Goal: Use online tool/utility: Utilize a website feature to perform a specific function

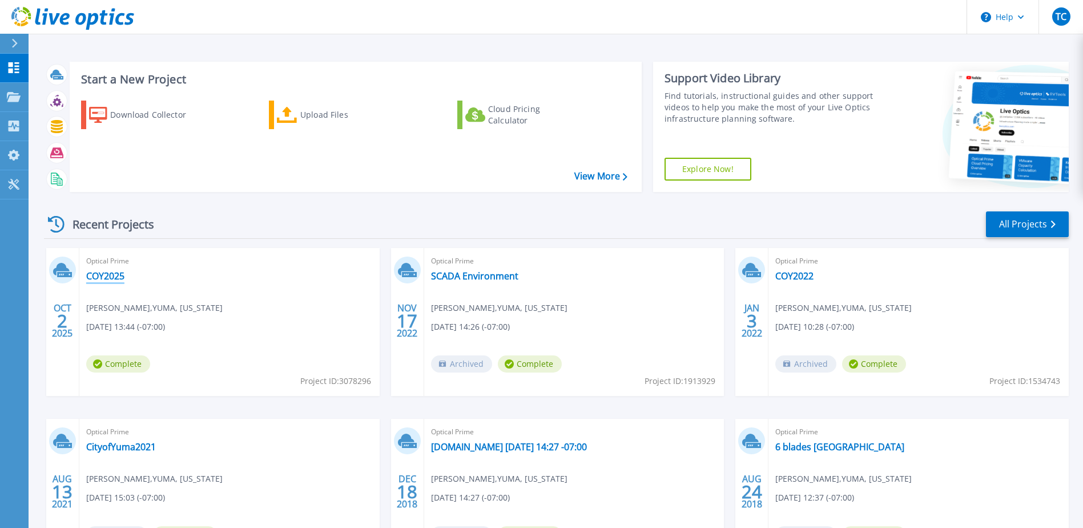
click at [106, 279] on link "COY2025" at bounding box center [105, 275] width 38 height 11
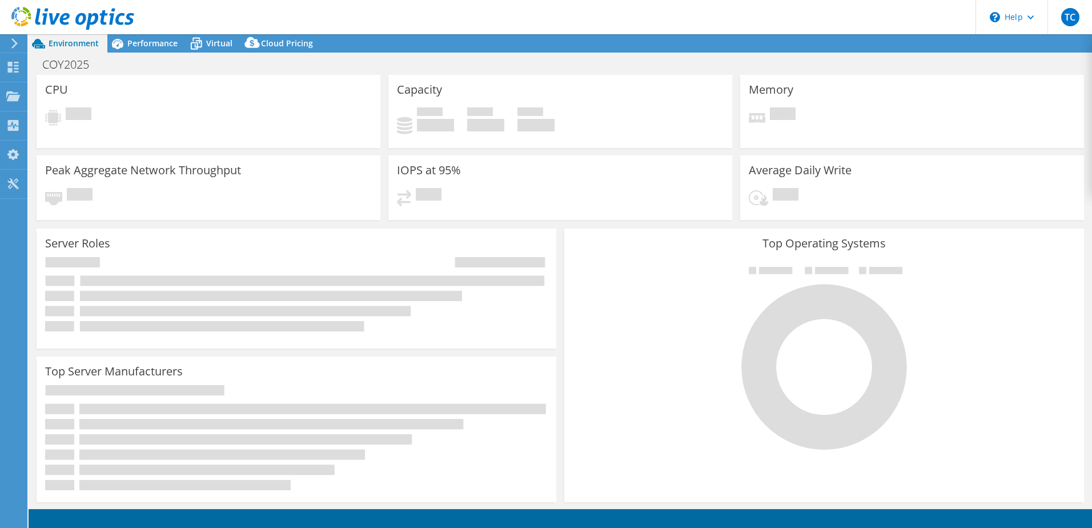
select select "USWest"
select select "USD"
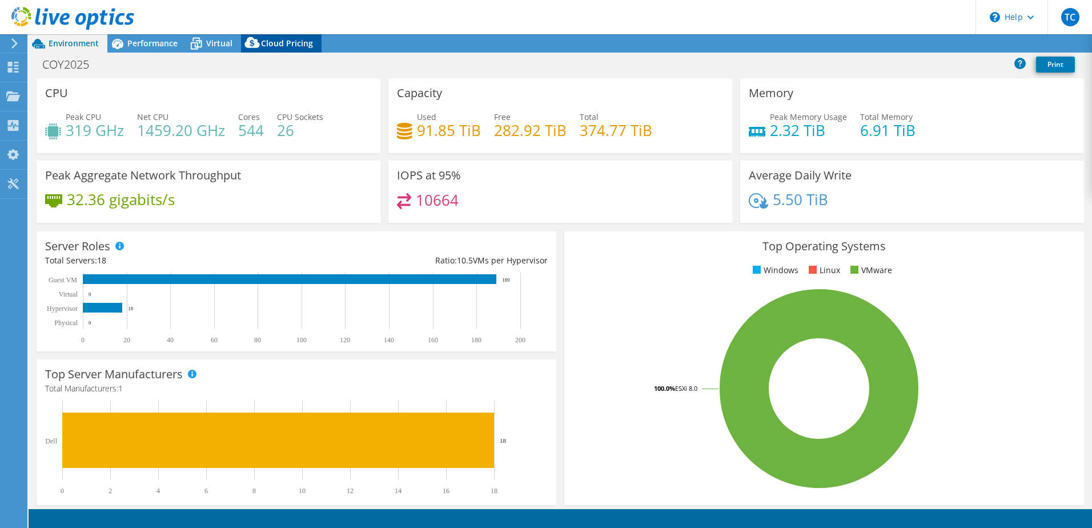
click at [286, 39] on span "Cloud Pricing" at bounding box center [287, 43] width 52 height 11
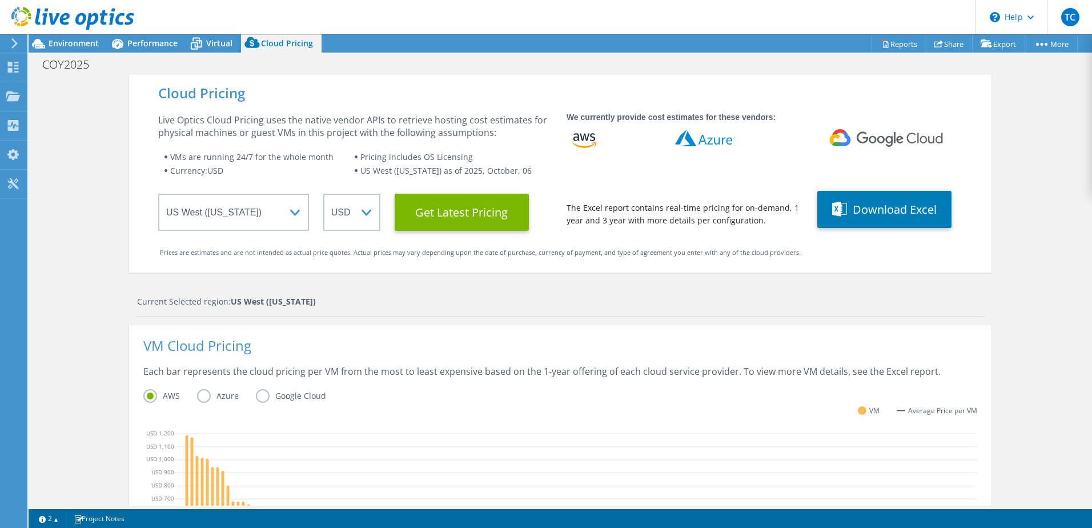
click at [1014, 297] on div "Cloud Pricing Live Optics Cloud Pricing uses the native vendor APIs to retrieve…" at bounding box center [560, 456] width 1063 height 762
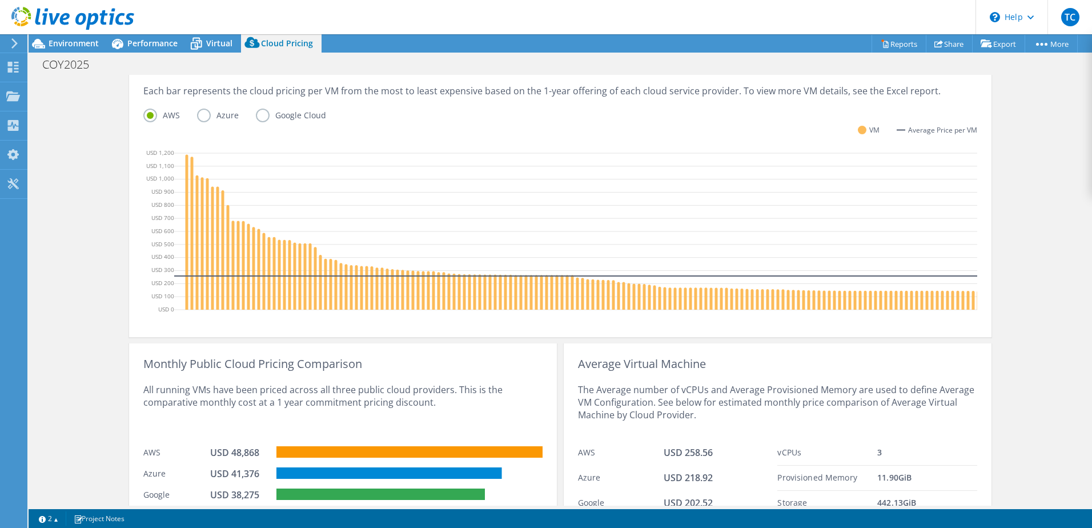
scroll to position [288, 0]
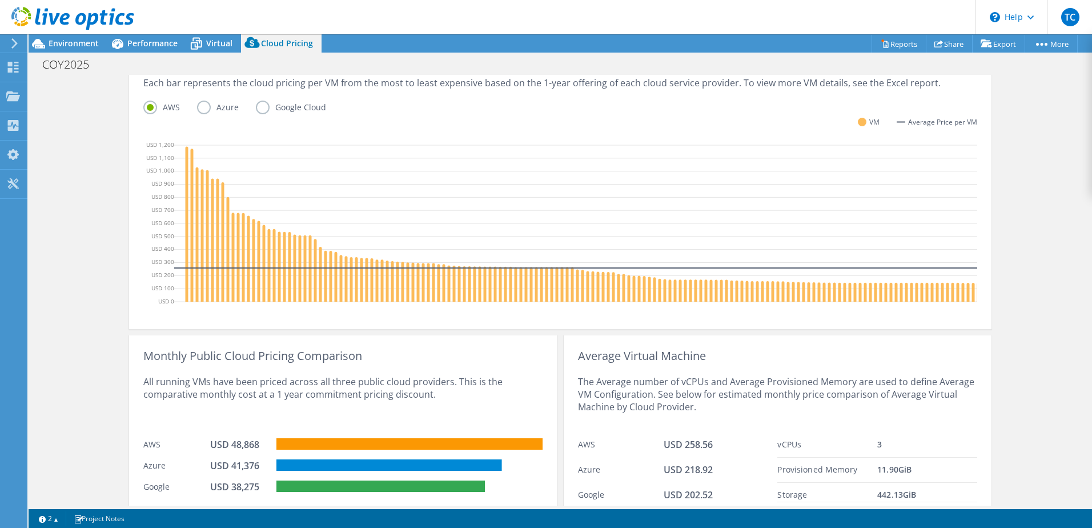
click at [200, 106] on label "Azure" at bounding box center [226, 108] width 59 height 14
click at [0, 0] on input "Azure" at bounding box center [0, 0] width 0 height 0
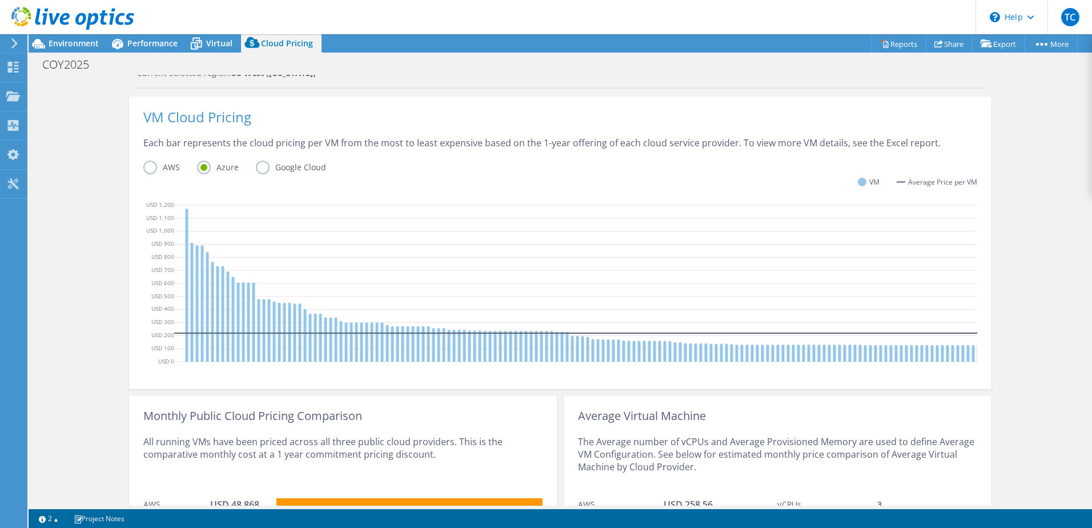
scroll to position [340, 0]
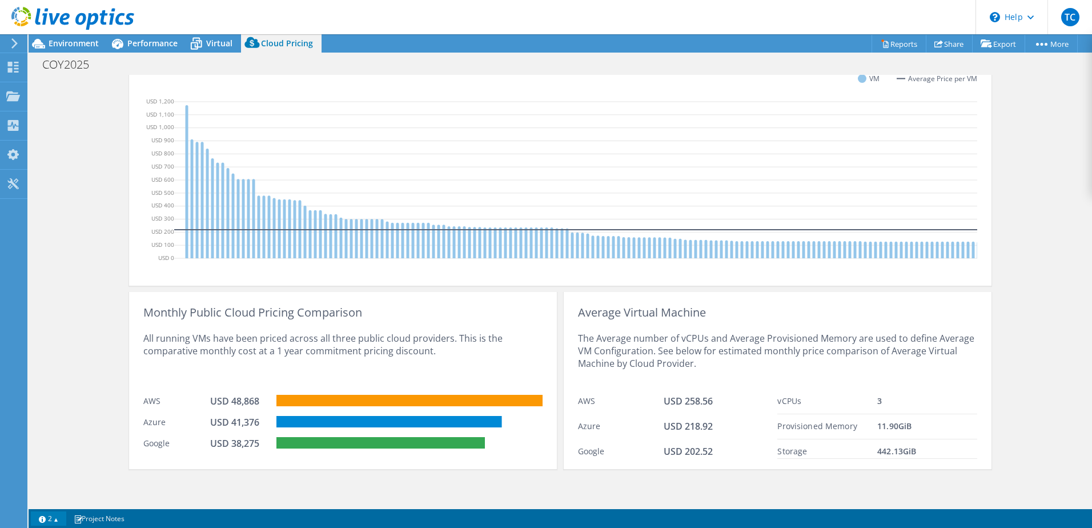
click at [51, 516] on link "2" at bounding box center [48, 518] width 35 height 14
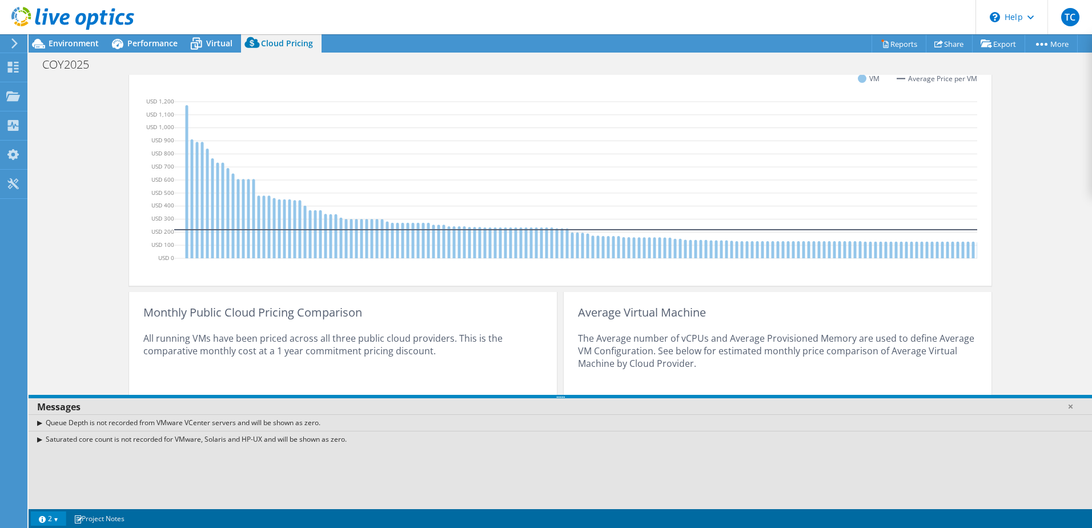
click at [51, 516] on link "2" at bounding box center [48, 518] width 35 height 14
